Goal: Task Accomplishment & Management: Use online tool/utility

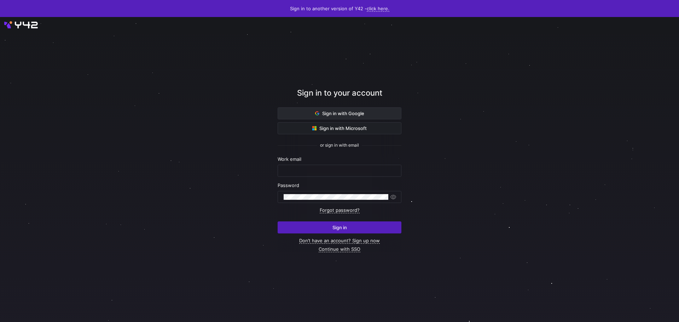
click at [360, 110] on span at bounding box center [339, 113] width 123 height 11
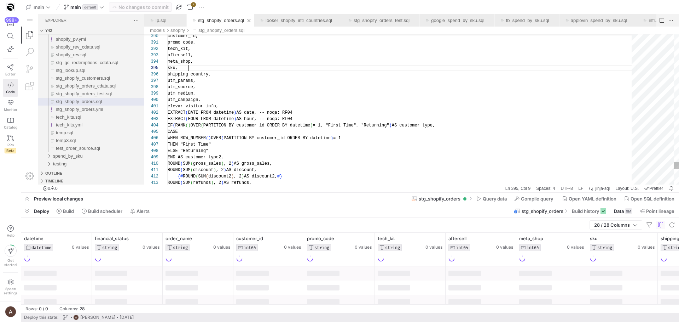
scroll to position [25, 21]
